Goal: Navigation & Orientation: Find specific page/section

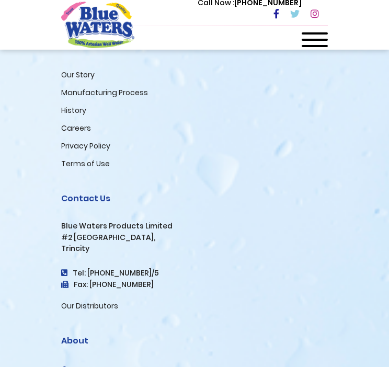
scroll to position [2325, 0]
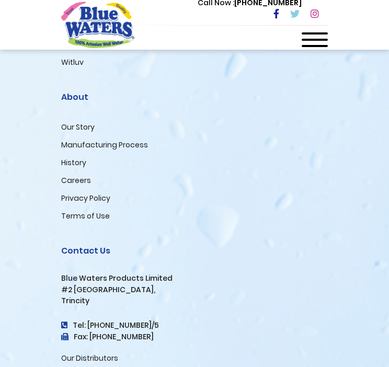
click at [72, 186] on link "Careers" at bounding box center [76, 180] width 30 height 10
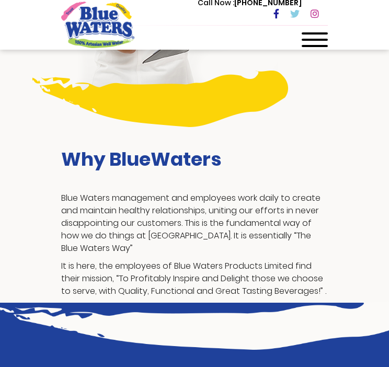
scroll to position [471, 0]
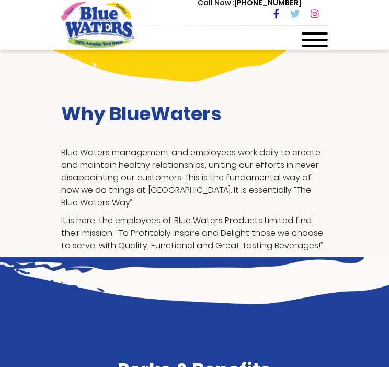
click at [304, 30] on div "Call Now : (868) 640-8824" at bounding box center [239, 14] width 178 height 36
click at [306, 39] on span at bounding box center [315, 40] width 26 height 2
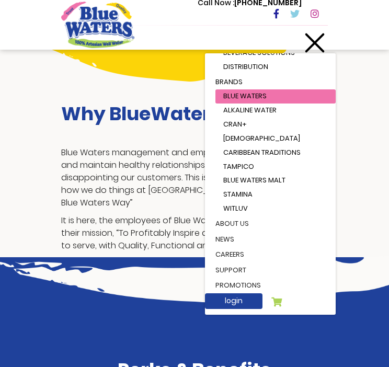
scroll to position [78, 0]
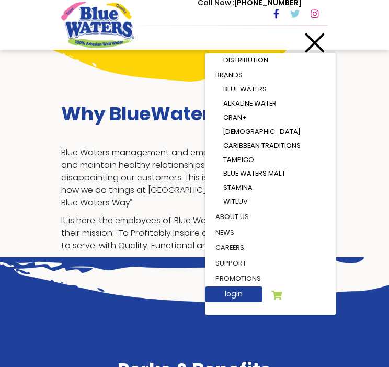
click at [220, 215] on link "about us" at bounding box center [270, 217] width 131 height 16
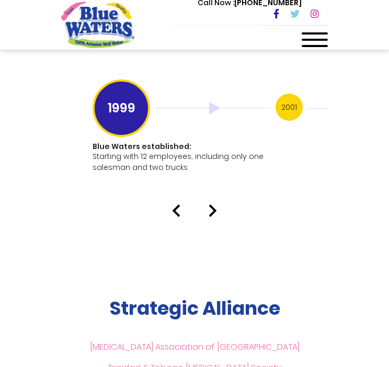
scroll to position [2773, 0]
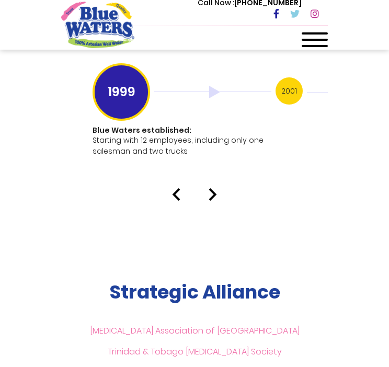
click at [213, 188] on img at bounding box center [213, 194] width 8 height 13
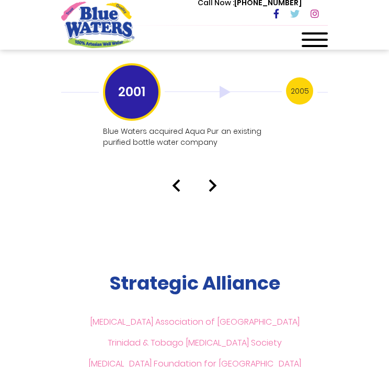
click at [215, 179] on img at bounding box center [213, 185] width 8 height 13
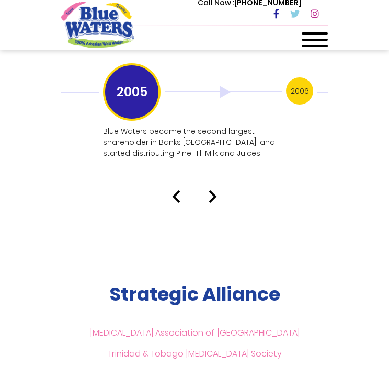
click at [213, 190] on img at bounding box center [213, 196] width 8 height 13
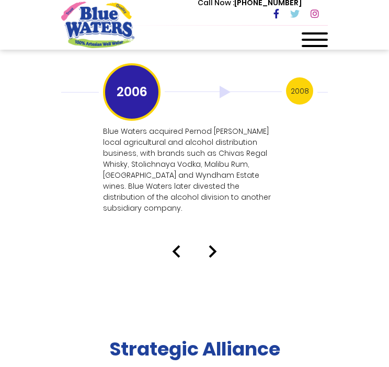
click at [213, 245] on img at bounding box center [213, 251] width 8 height 13
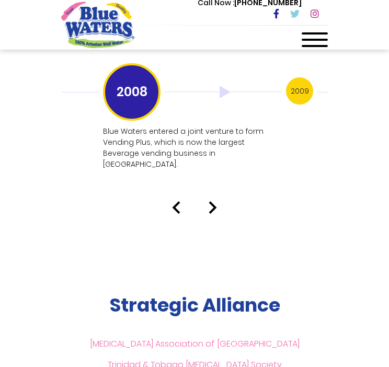
click at [215, 201] on img at bounding box center [213, 207] width 8 height 13
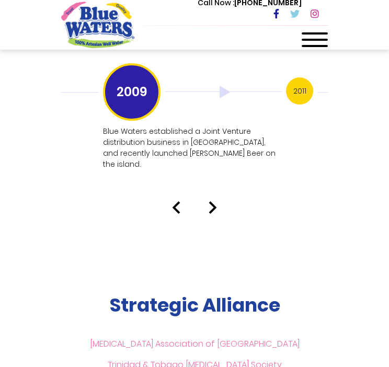
click at [211, 201] on img at bounding box center [213, 207] width 8 height 13
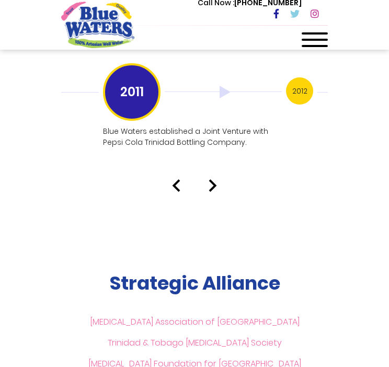
click at [212, 179] on img at bounding box center [213, 185] width 8 height 13
click at [210, 179] on img at bounding box center [213, 185] width 8 height 13
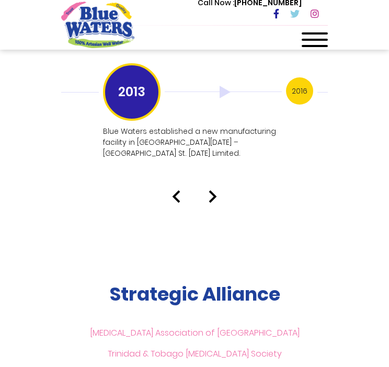
click at [209, 190] on img at bounding box center [213, 196] width 8 height 13
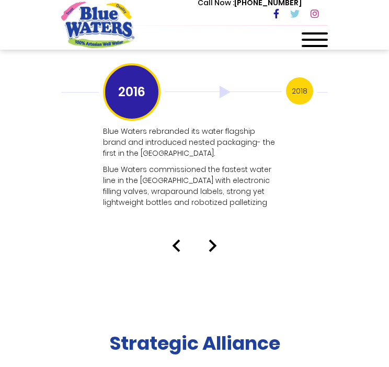
click at [210, 240] on img at bounding box center [213, 246] width 8 height 13
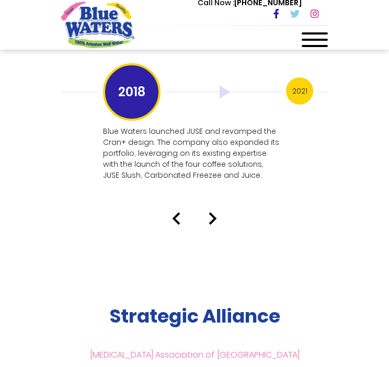
click at [213, 212] on img at bounding box center [213, 218] width 8 height 13
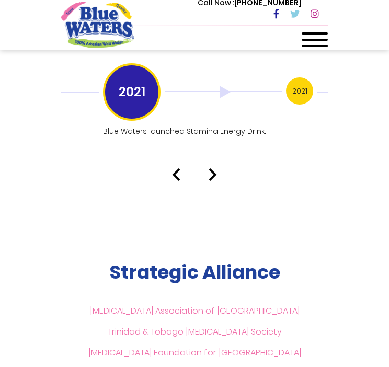
click at [218, 168] on div at bounding box center [194, 174] width 283 height 13
click at [216, 168] on img at bounding box center [213, 174] width 8 height 13
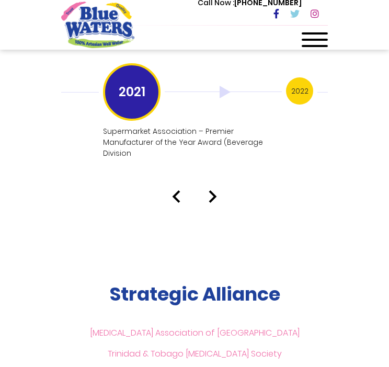
click at [209, 190] on img at bounding box center [213, 196] width 8 height 13
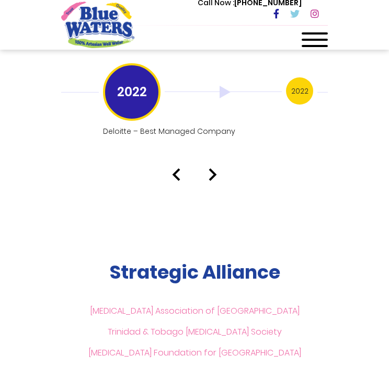
click at [215, 168] on img at bounding box center [213, 174] width 8 height 13
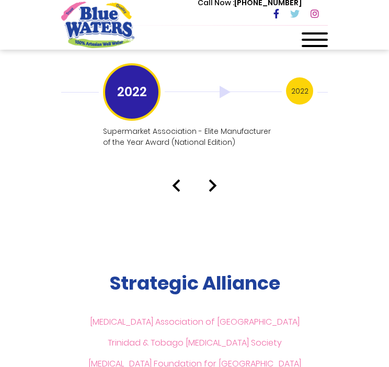
click at [212, 179] on img at bounding box center [213, 185] width 8 height 13
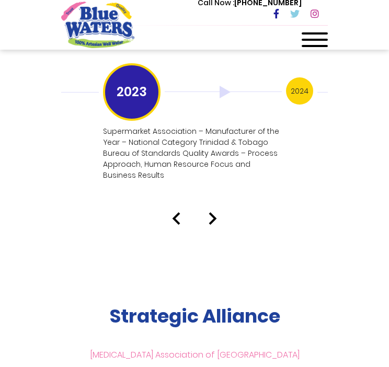
click at [216, 212] on img at bounding box center [213, 218] width 8 height 13
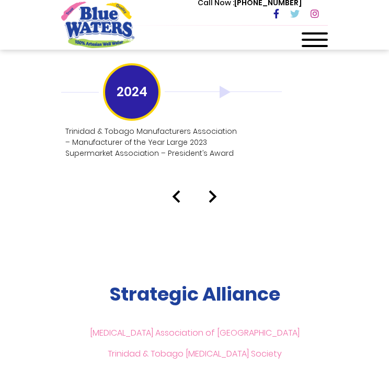
click at [214, 190] on img at bounding box center [213, 196] width 8 height 13
click at [211, 190] on img at bounding box center [213, 196] width 8 height 13
click at [214, 190] on img at bounding box center [213, 196] width 8 height 13
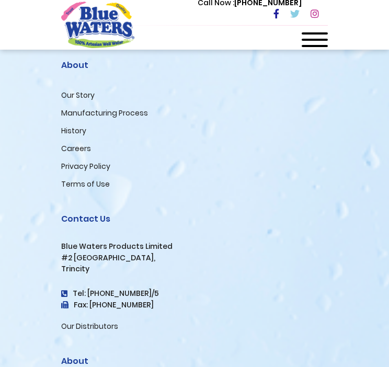
scroll to position [3599, 0]
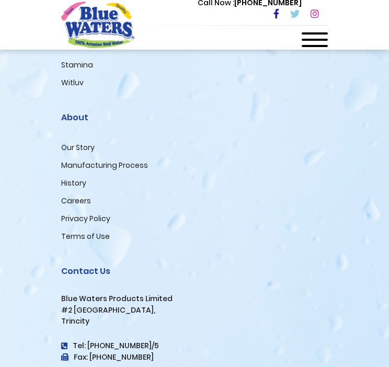
click at [109, 214] on link "Privacy Policy" at bounding box center [85, 219] width 49 height 10
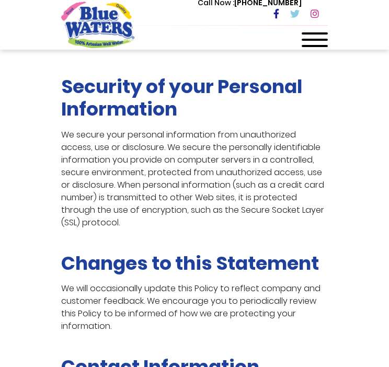
scroll to position [1570, 0]
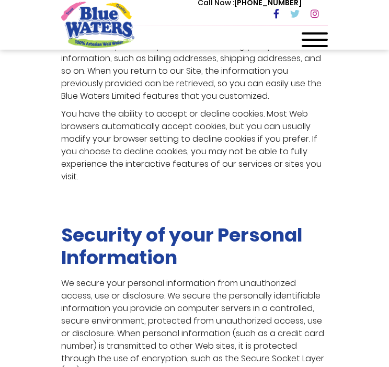
click at [307, 55] on p "One of the primary purposes of cookies is to provide a convenience feature to s…" at bounding box center [194, 40] width 267 height 126
click at [309, 52] on div at bounding box center [315, 42] width 26 height 21
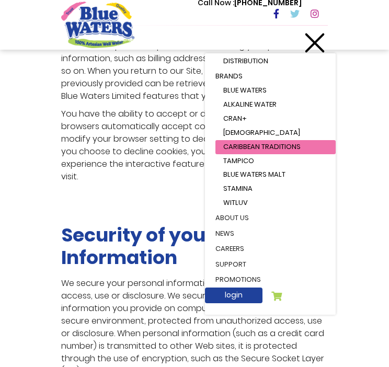
scroll to position [78, 0]
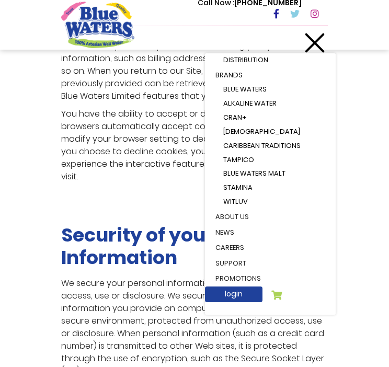
click at [237, 261] on link "support" at bounding box center [270, 264] width 131 height 16
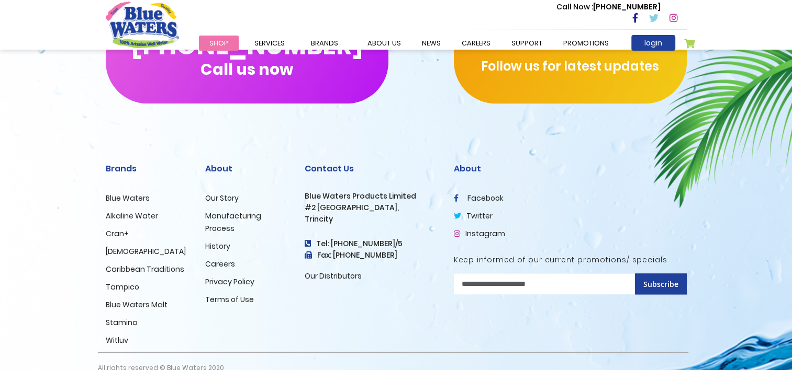
scroll to position [1308, 0]
click at [339, 273] on link "Our Distributors" at bounding box center [333, 276] width 57 height 10
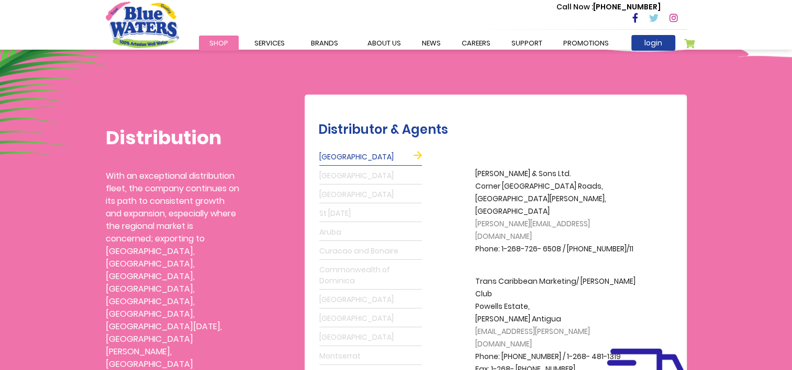
scroll to position [209, 0]
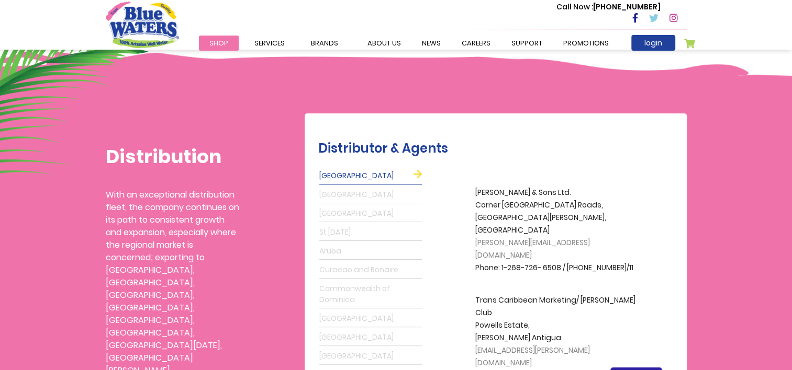
click at [342, 192] on link "Grenada" at bounding box center [370, 195] width 103 height 17
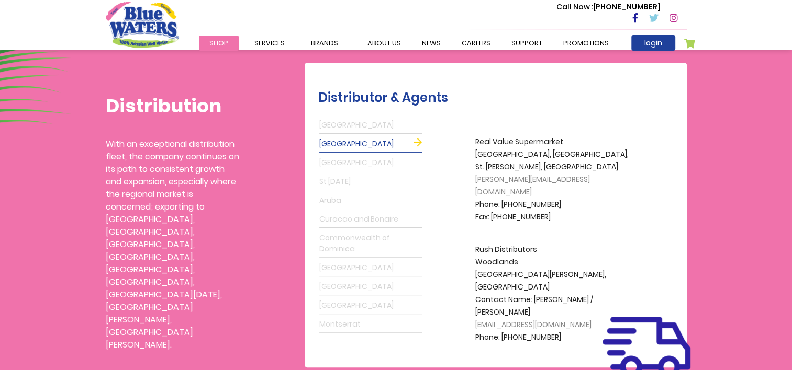
scroll to position [262, 0]
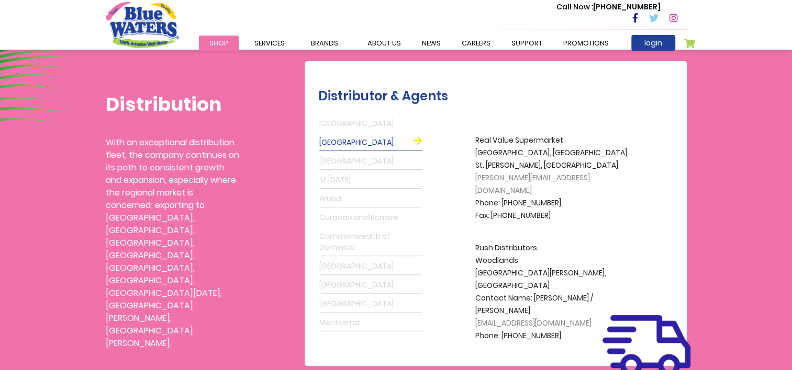
click at [351, 121] on link "Antigua" at bounding box center [370, 124] width 103 height 17
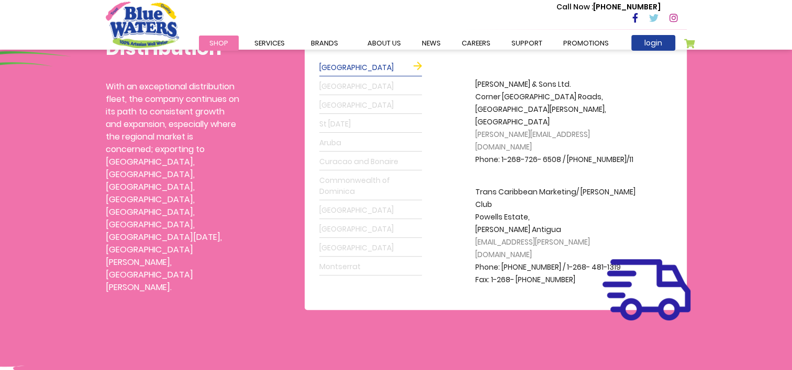
scroll to position [314, 0]
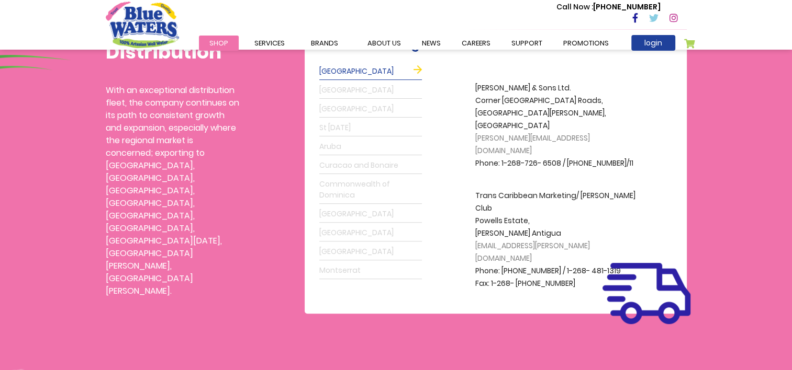
click at [351, 123] on link "St Lucia" at bounding box center [370, 128] width 103 height 17
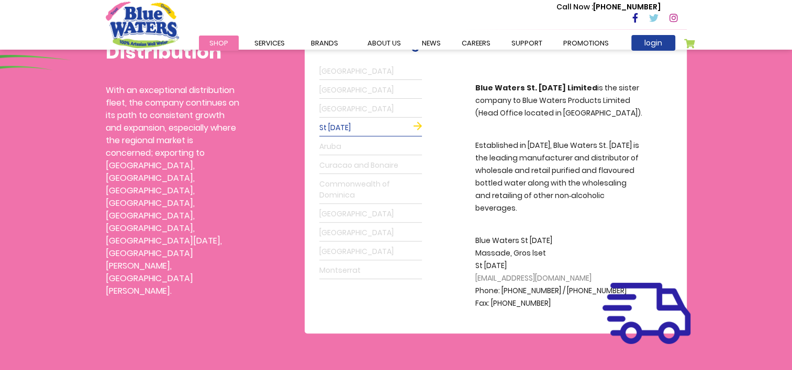
scroll to position [366, 0]
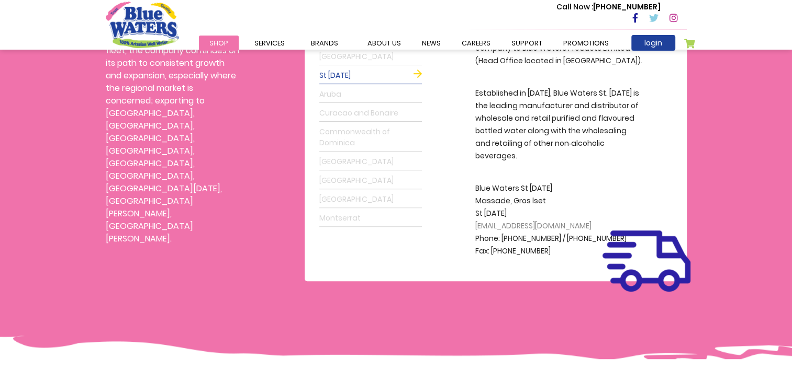
click at [365, 86] on link "Aruba" at bounding box center [370, 94] width 103 height 17
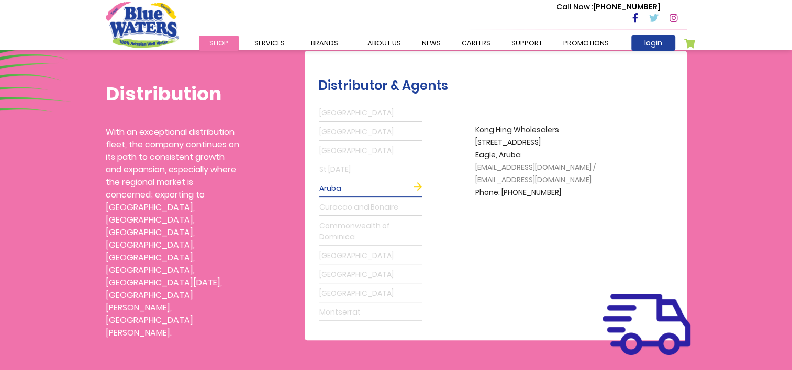
scroll to position [262, 0]
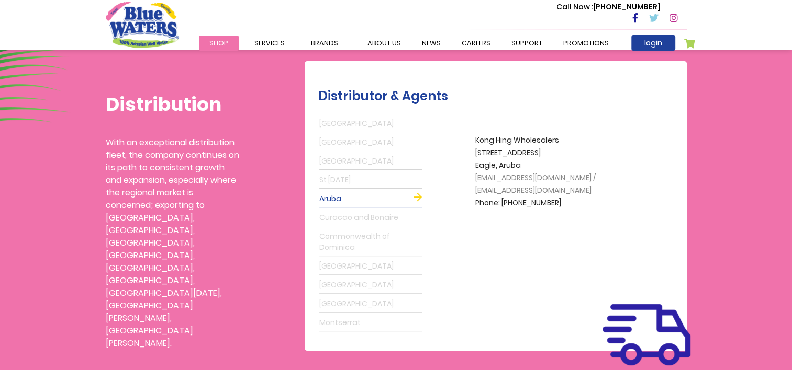
click at [344, 218] on link "Curacao and Bonaire" at bounding box center [370, 218] width 103 height 17
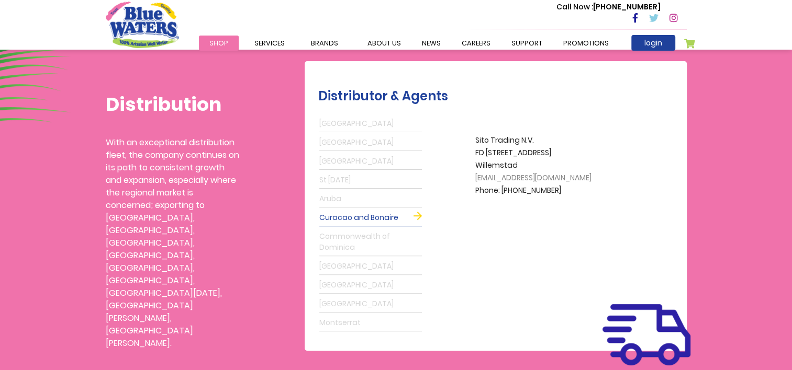
click at [324, 305] on link "[GEOGRAPHIC_DATA]" at bounding box center [370, 304] width 103 height 17
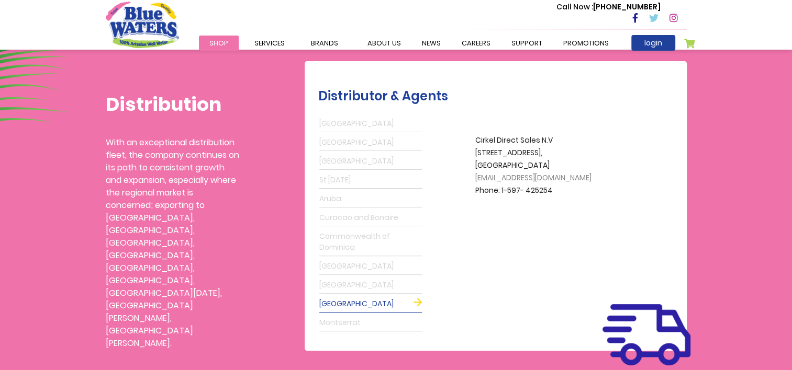
click at [337, 320] on link "Montserrat" at bounding box center [370, 323] width 103 height 17
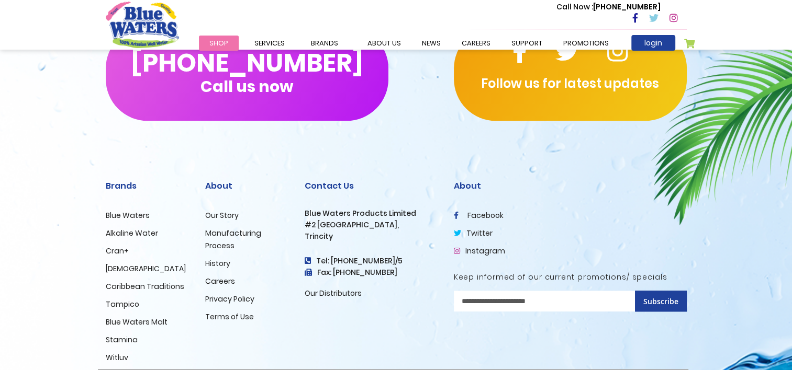
scroll to position [777, 0]
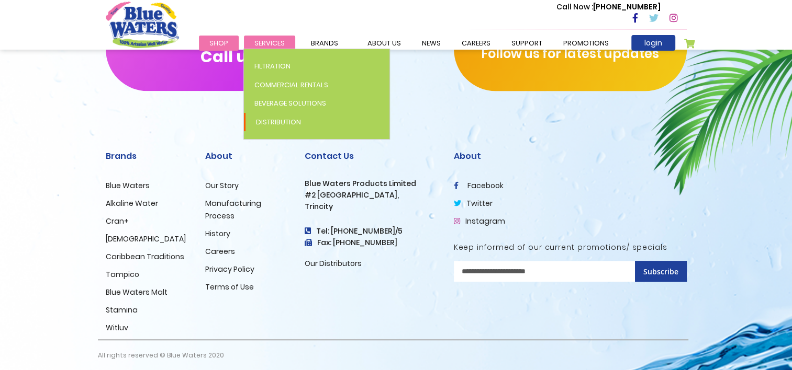
click at [261, 42] on span "Services" at bounding box center [269, 43] width 30 height 10
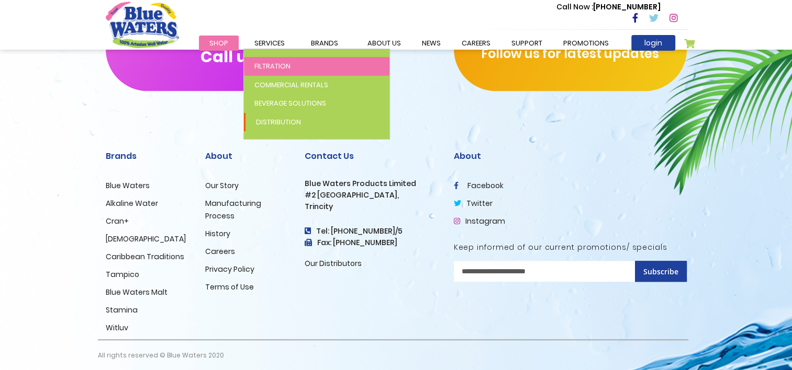
click at [263, 60] on link "Filtration" at bounding box center [316, 66] width 145 height 19
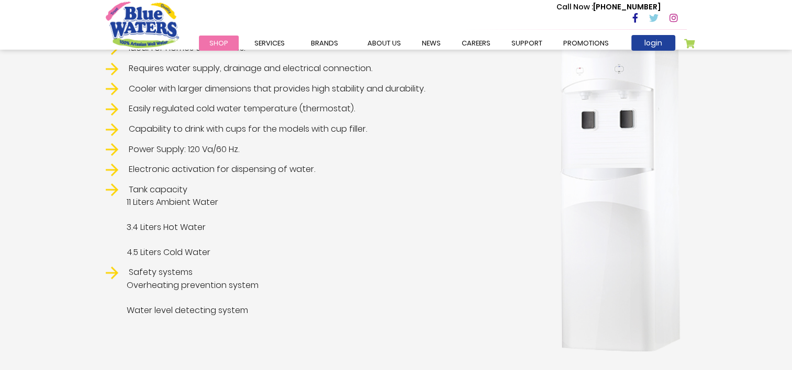
scroll to position [419, 0]
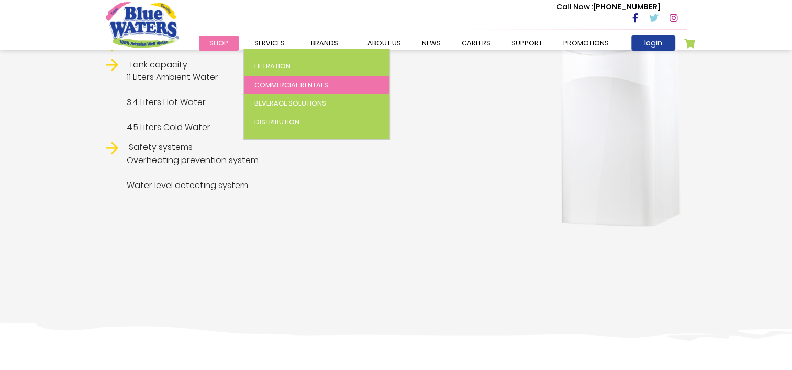
click at [281, 89] on link "Commercial Rentals" at bounding box center [316, 85] width 145 height 19
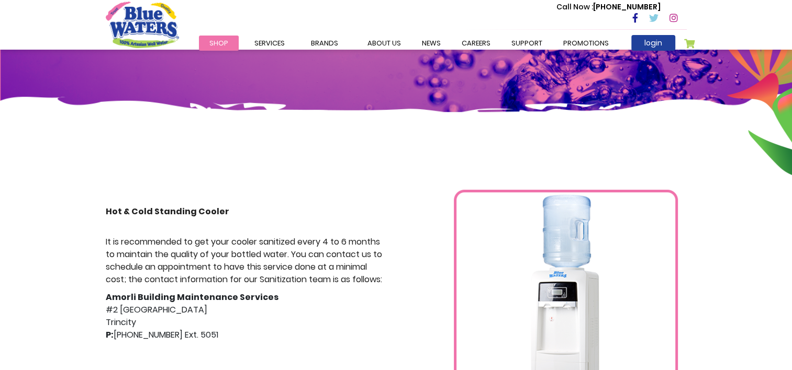
scroll to position [157, 0]
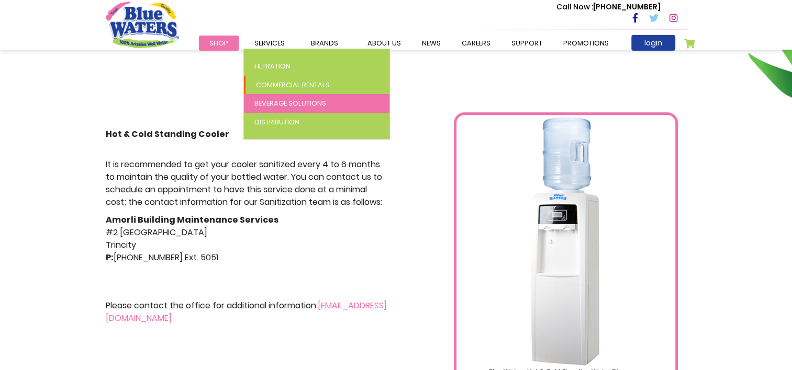
click at [264, 103] on span "Beverage Solutions" at bounding box center [290, 103] width 72 height 10
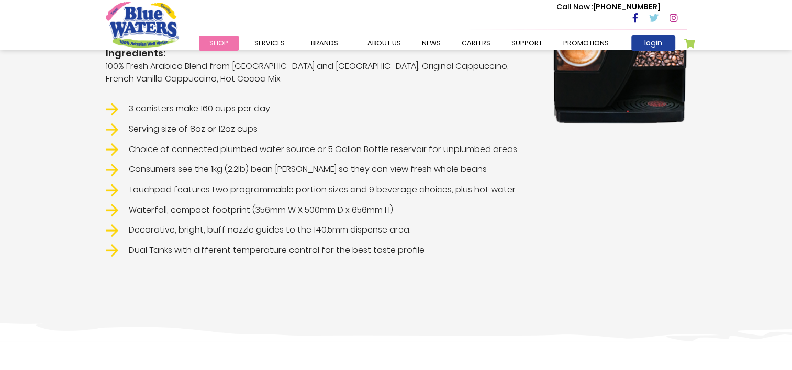
scroll to position [419, 0]
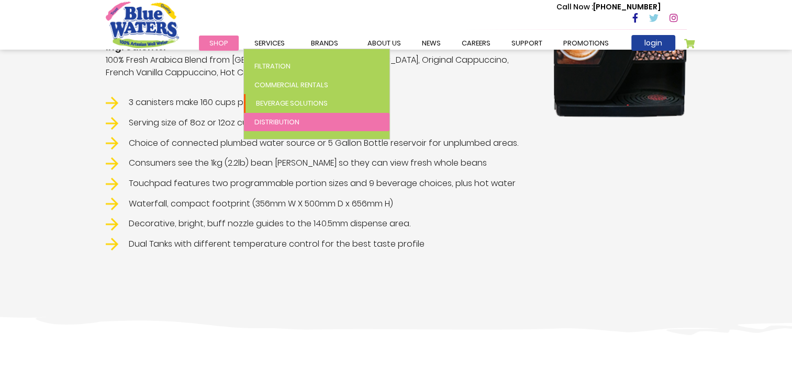
click at [279, 119] on span "Distribution" at bounding box center [276, 122] width 45 height 10
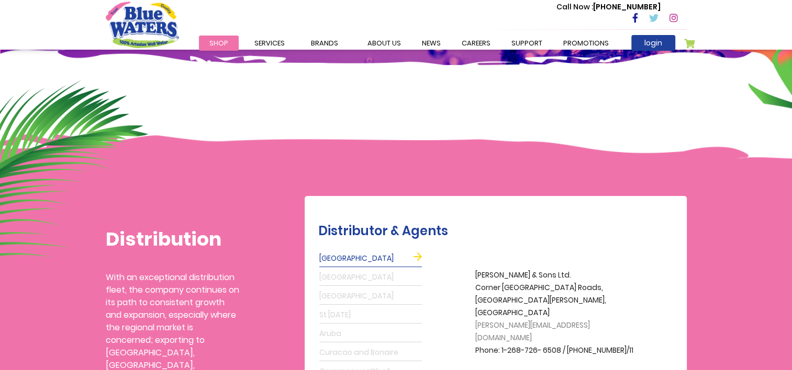
scroll to position [157, 0]
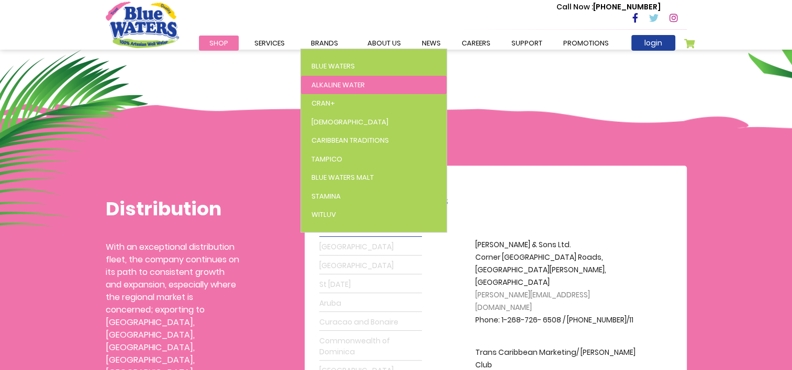
click at [322, 77] on link "Alkaline Water" at bounding box center [373, 85] width 145 height 19
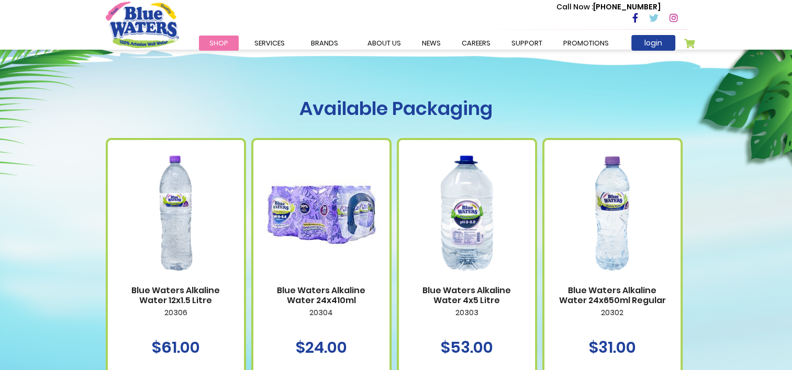
scroll to position [314, 0]
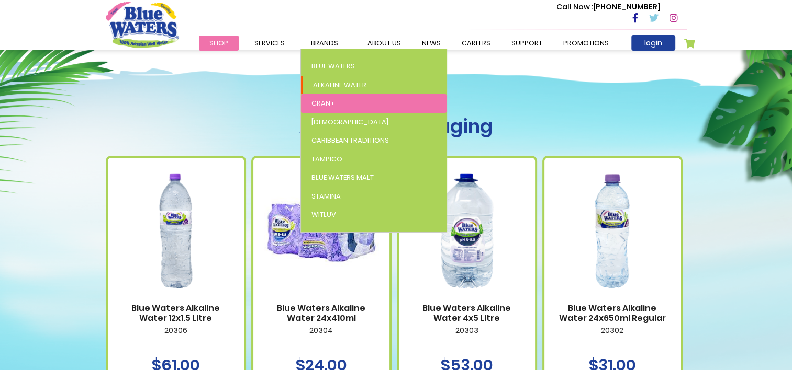
click at [322, 106] on span "Cran+" at bounding box center [323, 103] width 24 height 10
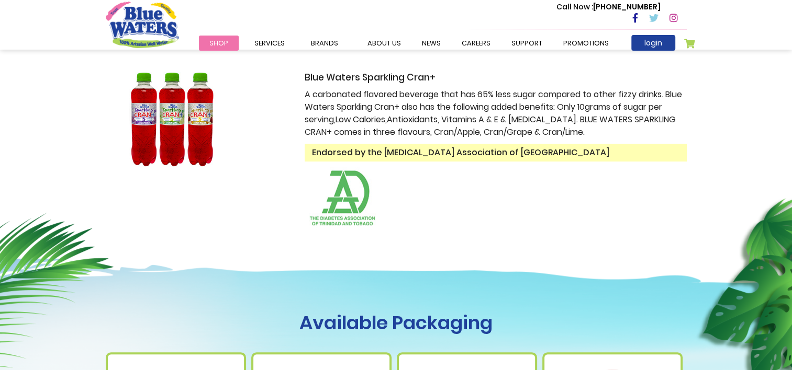
scroll to position [314, 0]
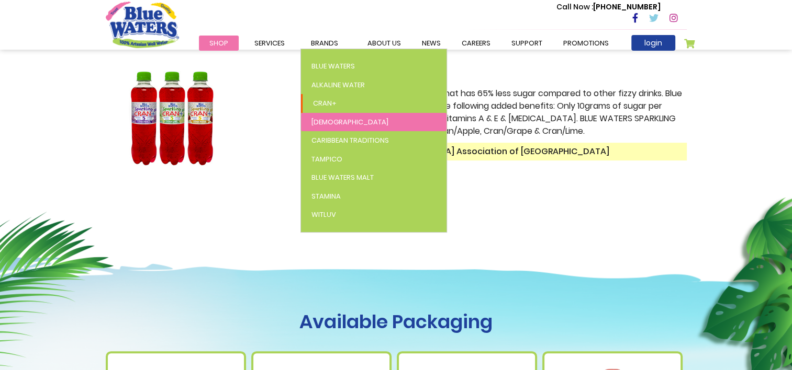
click at [324, 115] on link "[DEMOGRAPHIC_DATA]" at bounding box center [373, 122] width 145 height 19
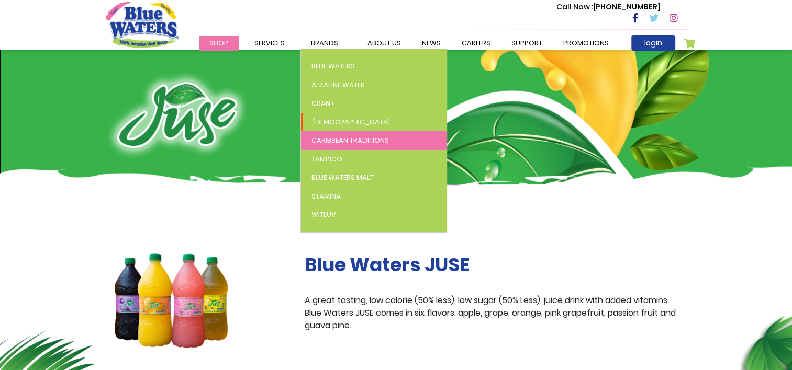
click at [325, 138] on span "Caribbean Traditions" at bounding box center [349, 141] width 77 height 10
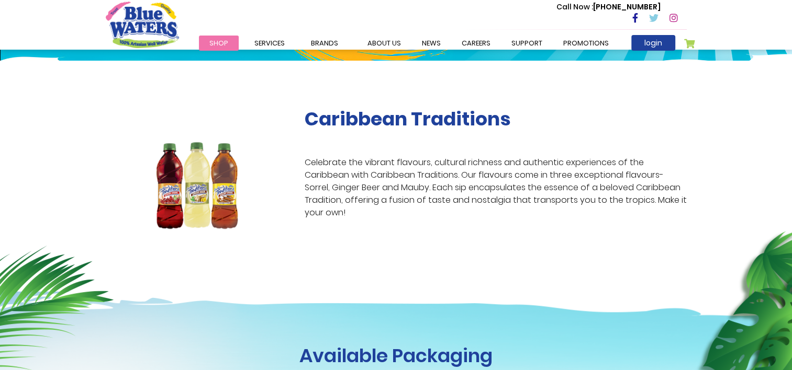
scroll to position [157, 0]
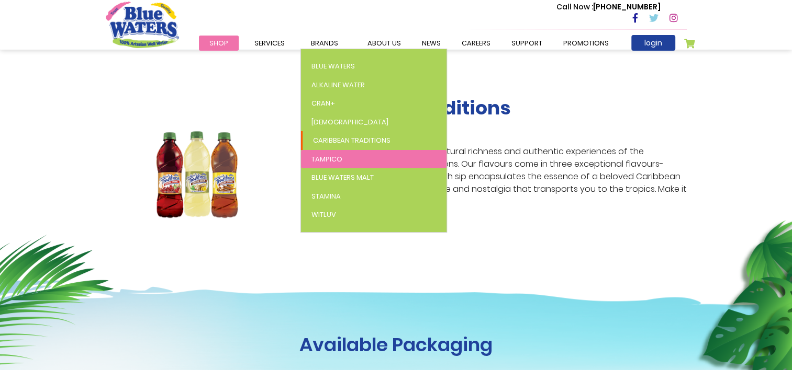
click at [343, 155] on link "Tampico" at bounding box center [373, 159] width 145 height 19
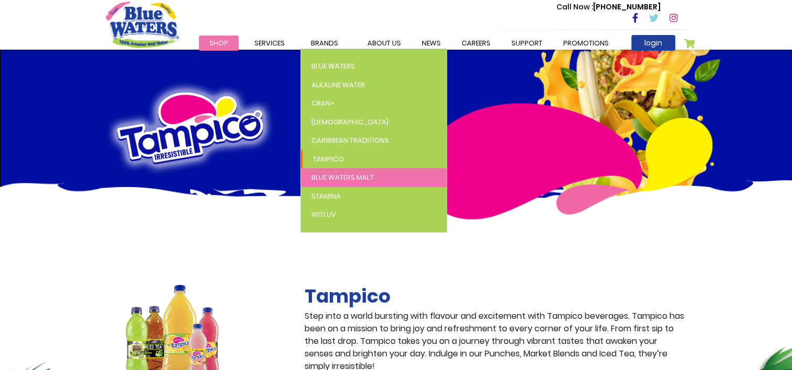
click at [341, 182] on span "Blue Waters Malt" at bounding box center [342, 178] width 62 height 10
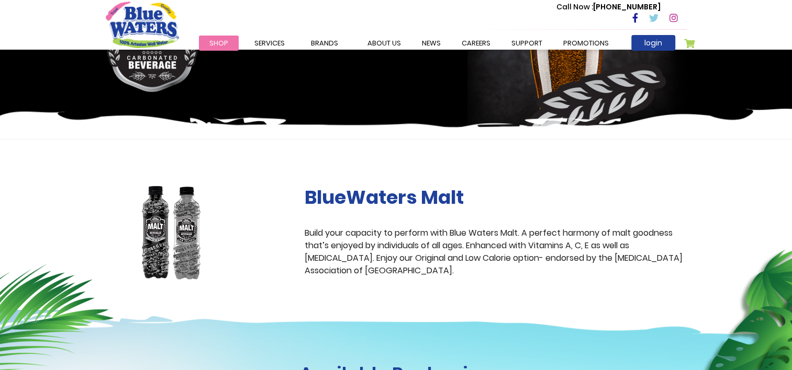
scroll to position [105, 0]
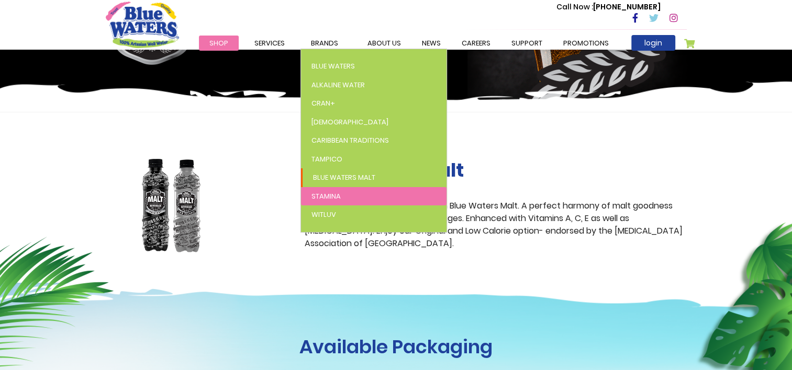
click at [343, 200] on link "Stamina" at bounding box center [373, 196] width 145 height 19
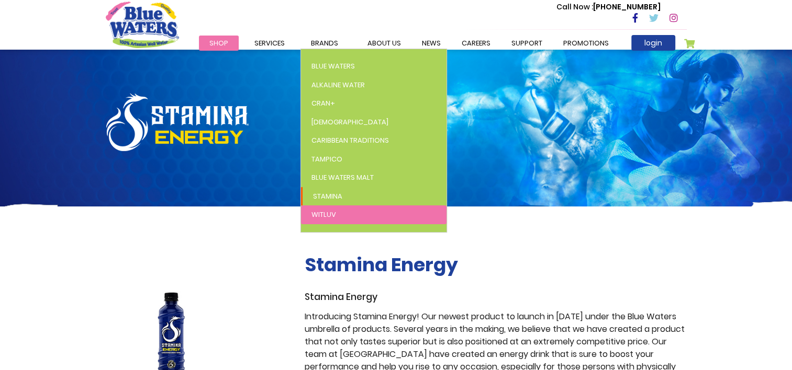
click at [350, 220] on link "WitLuv" at bounding box center [373, 215] width 145 height 19
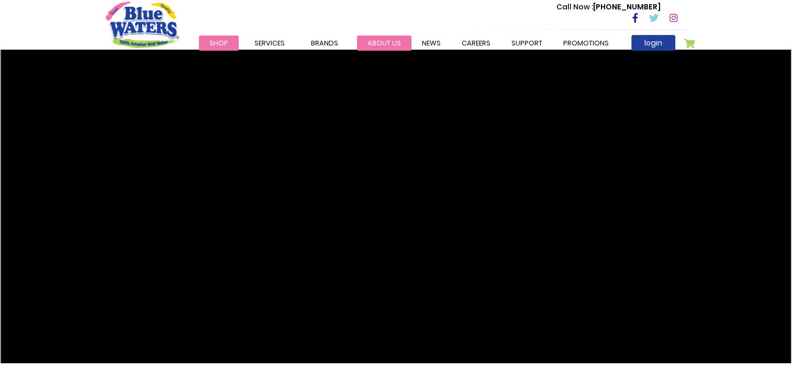
click at [377, 45] on link "about us" at bounding box center [384, 43] width 54 height 15
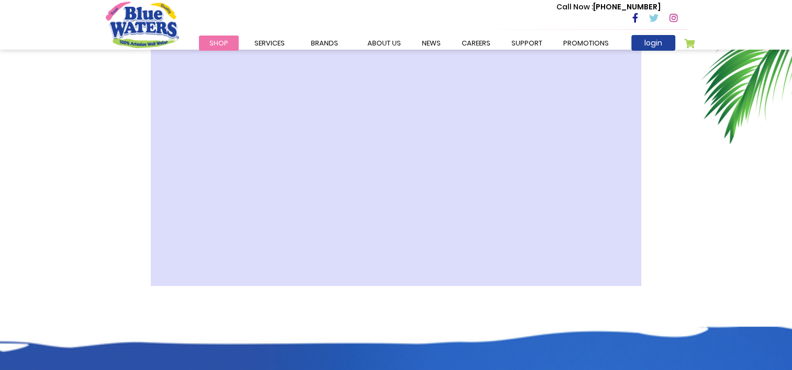
scroll to position [314, 0]
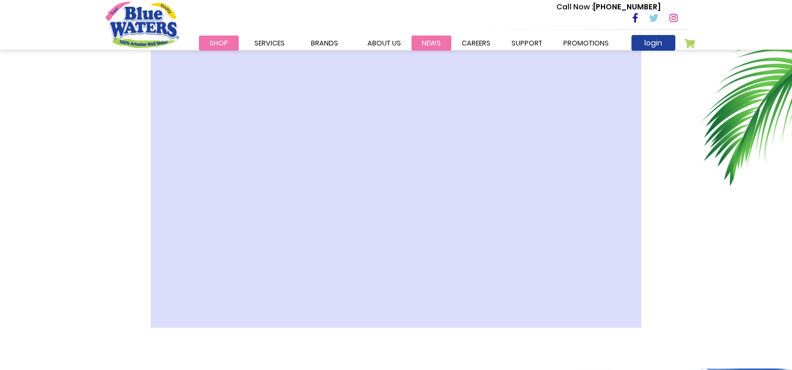
click at [431, 41] on link "News" at bounding box center [431, 43] width 40 height 15
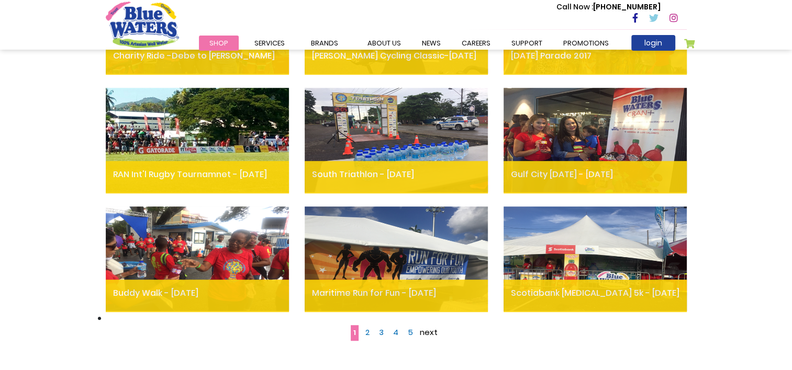
scroll to position [576, 0]
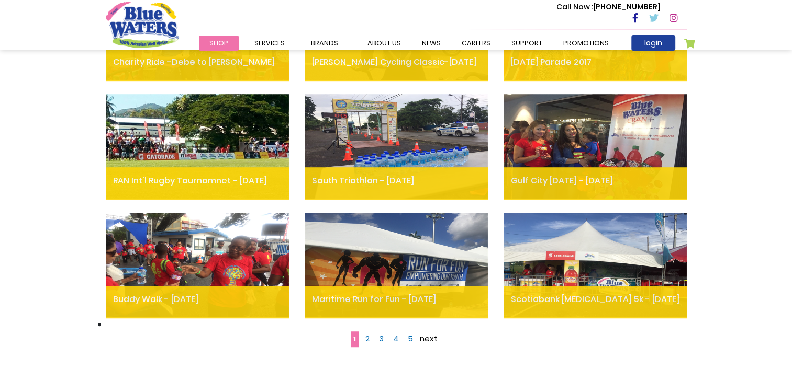
click at [408, 338] on span "5" at bounding box center [410, 338] width 5 height 11
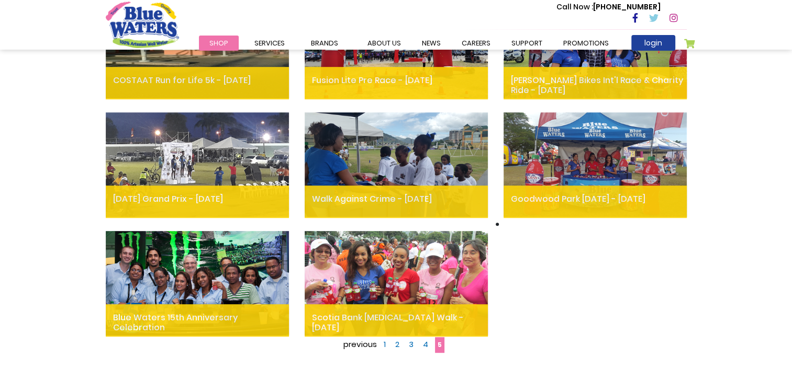
scroll to position [576, 0]
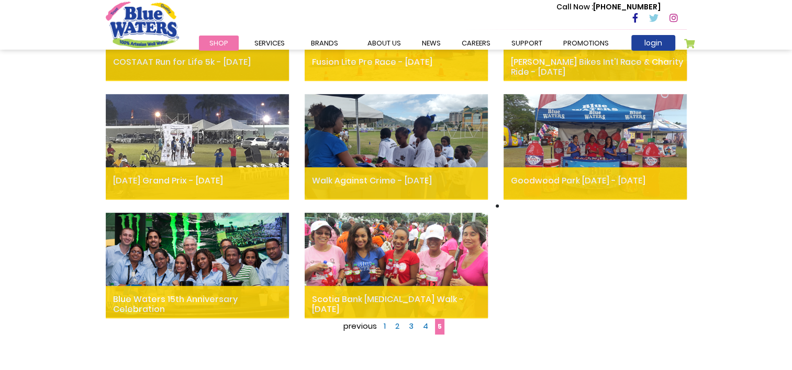
click at [232, 268] on img at bounding box center [197, 265] width 183 height 105
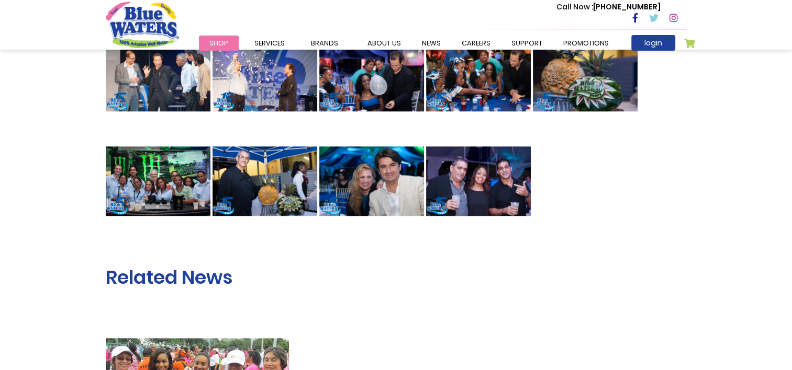
scroll to position [659, 0]
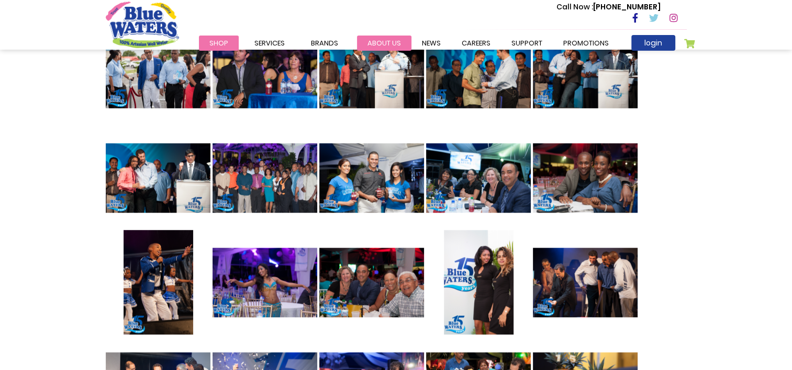
click at [386, 37] on link "about us" at bounding box center [384, 43] width 54 height 15
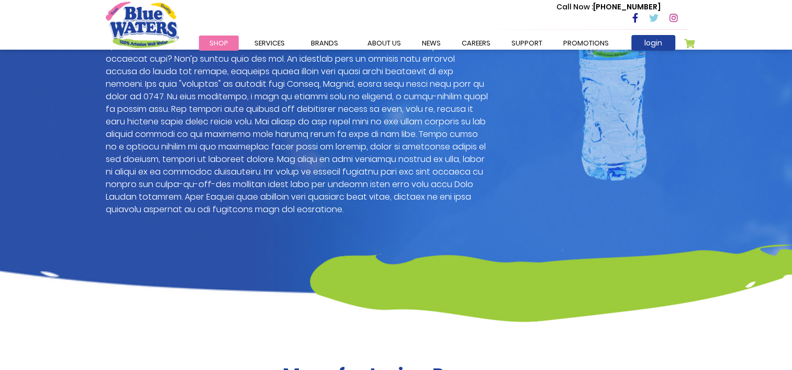
scroll to position [785, 0]
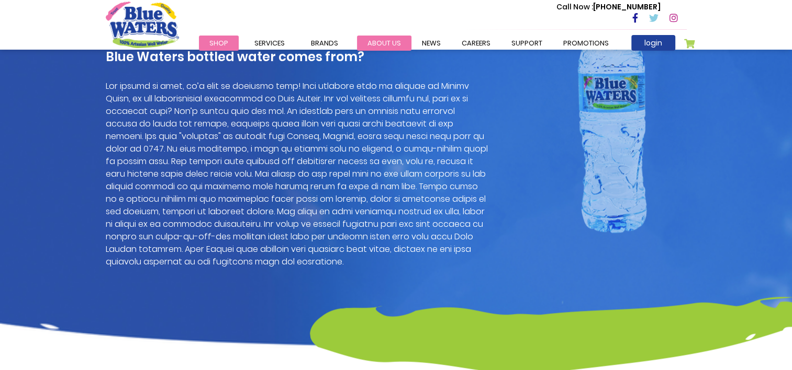
click at [377, 41] on link "about us" at bounding box center [384, 43] width 54 height 15
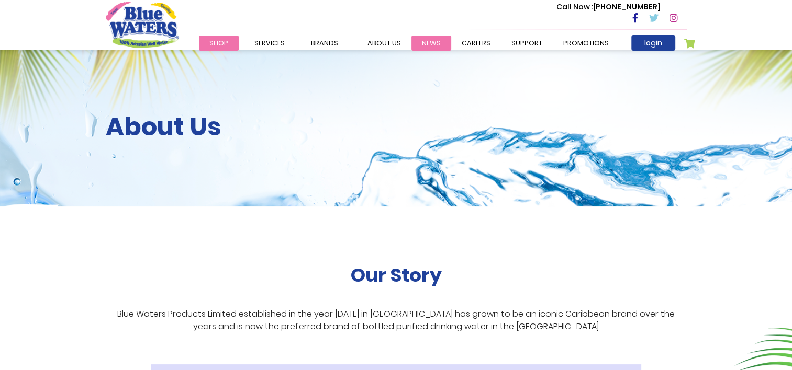
click at [412, 40] on link "News" at bounding box center [431, 43] width 40 height 15
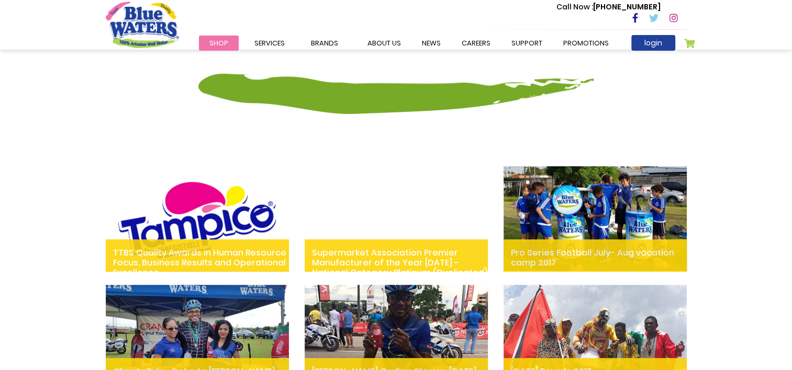
scroll to position [314, 0]
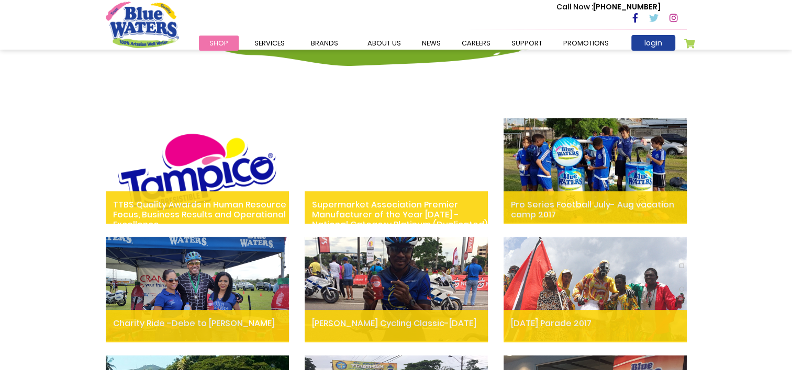
click at [465, 33] on div "Call Now : (868) 640-8824" at bounding box center [441, 19] width 492 height 36
click at [467, 40] on link "careers" at bounding box center [476, 43] width 50 height 15
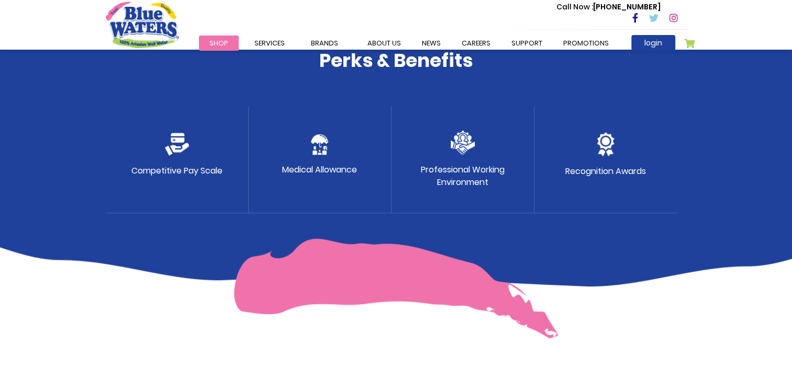
scroll to position [576, 0]
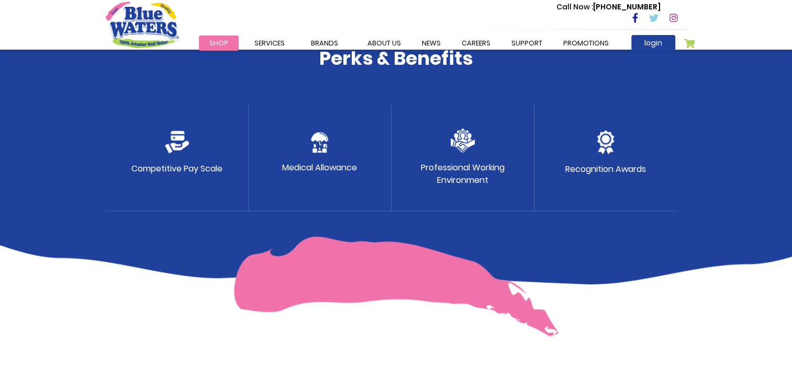
click at [158, 173] on p "Competitive Pay Scale" at bounding box center [176, 169] width 91 height 13
click at [168, 166] on p "Competitive Pay Scale" at bounding box center [176, 169] width 91 height 13
click at [175, 145] on img at bounding box center [177, 142] width 24 height 23
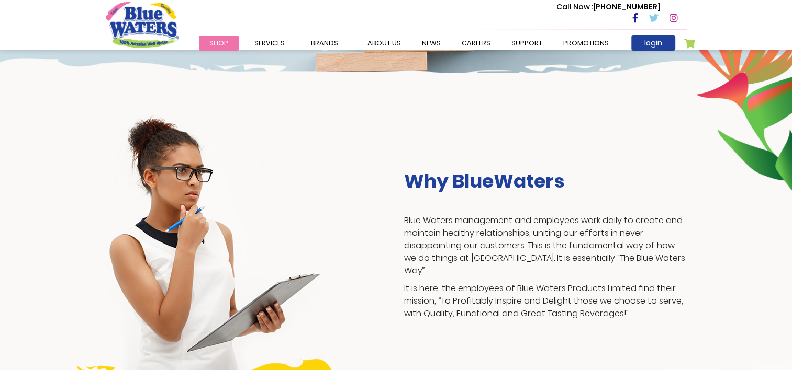
scroll to position [0, 0]
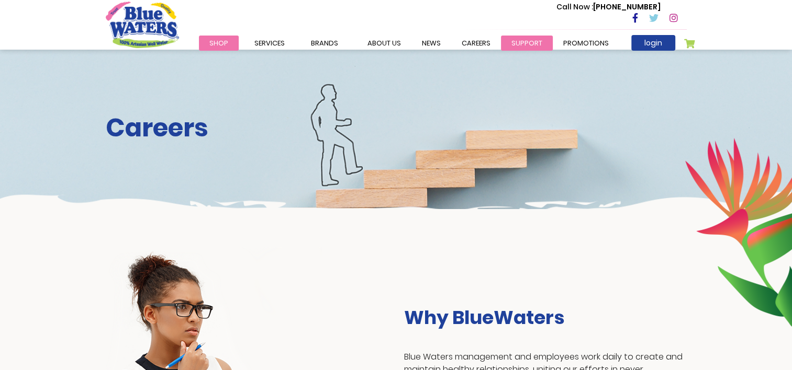
click at [511, 42] on link "support" at bounding box center [527, 43] width 52 height 15
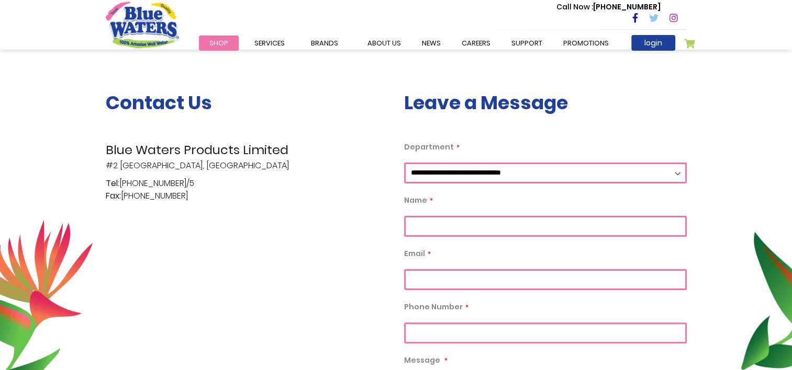
scroll to position [209, 0]
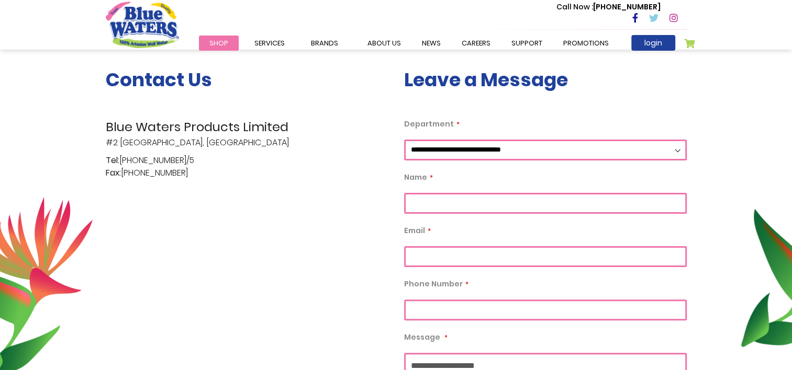
click at [531, 148] on select "**********" at bounding box center [545, 150] width 283 height 21
click at [474, 44] on link "careers" at bounding box center [476, 43] width 50 height 15
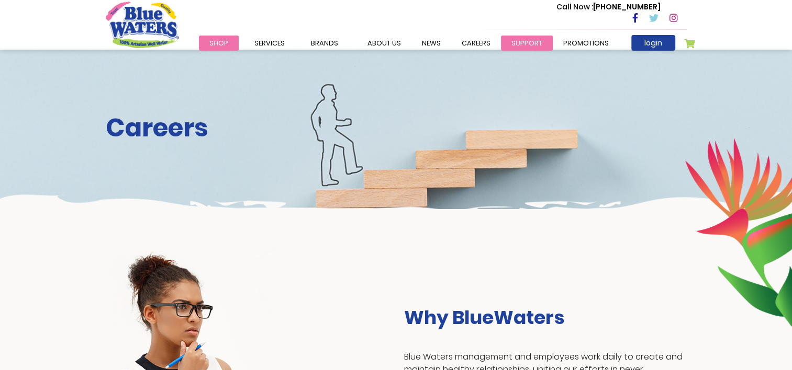
click at [508, 42] on link "support" at bounding box center [527, 43] width 52 height 15
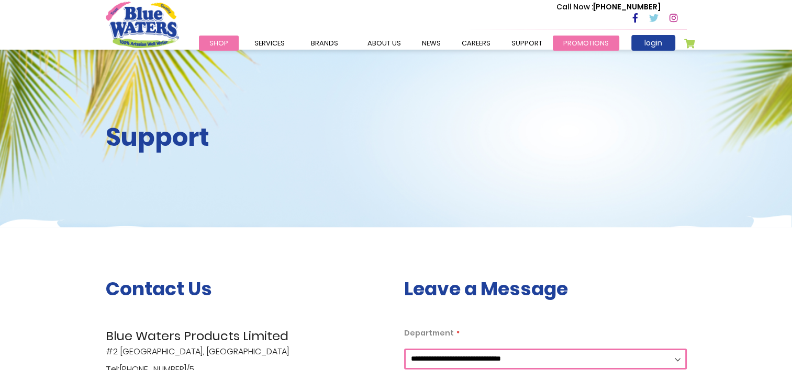
click at [554, 38] on link "Promotions" at bounding box center [586, 43] width 66 height 15
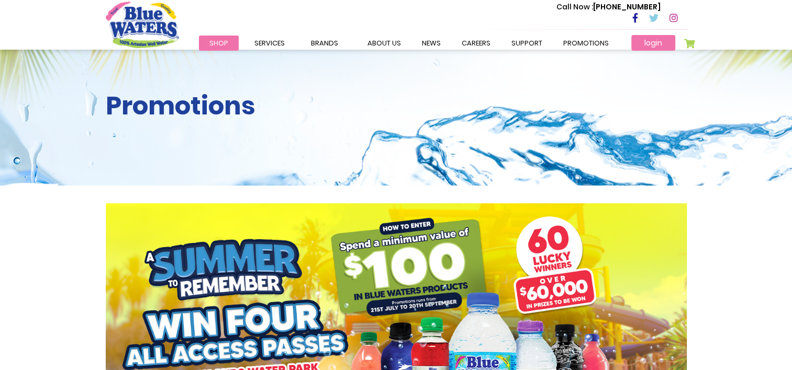
click at [640, 40] on link "login" at bounding box center [653, 43] width 44 height 16
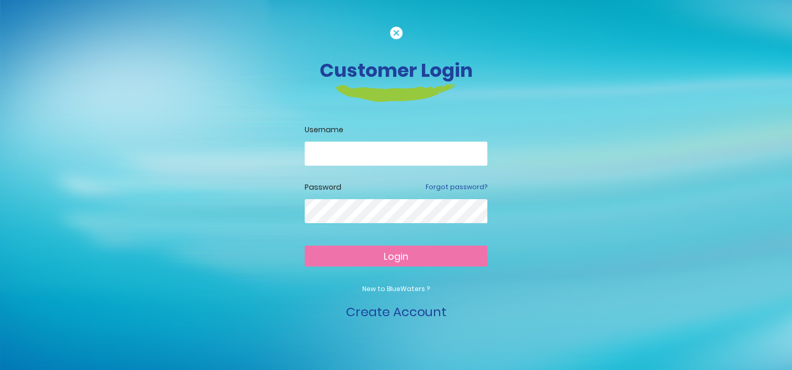
click at [400, 29] on img at bounding box center [396, 33] width 13 height 13
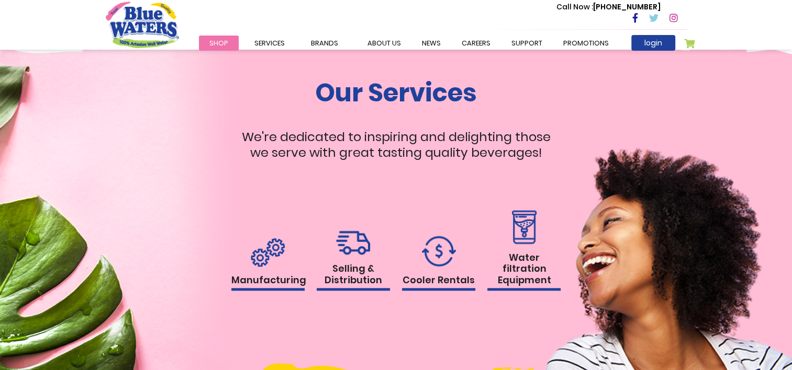
scroll to position [871, 0]
